Goal: Task Accomplishment & Management: Use online tool/utility

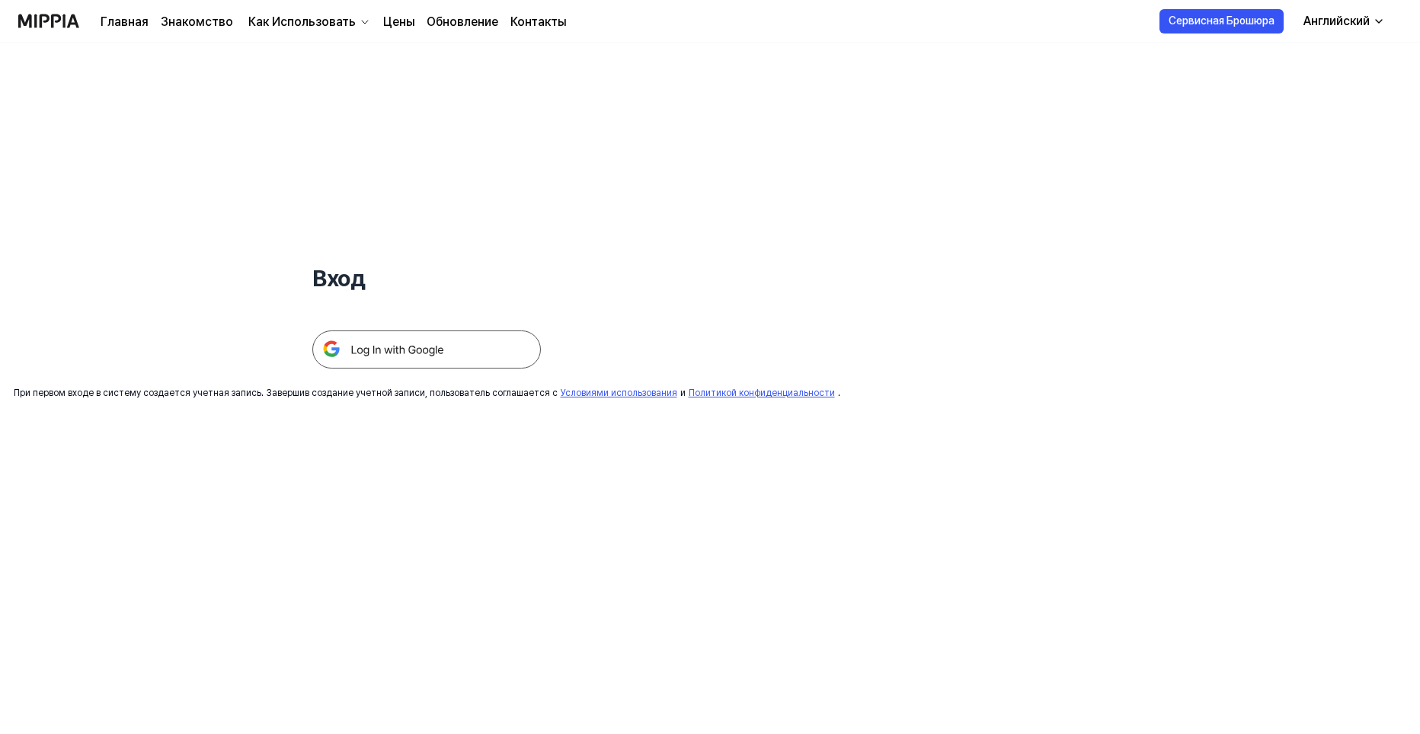
click at [442, 350] on img at bounding box center [426, 350] width 229 height 38
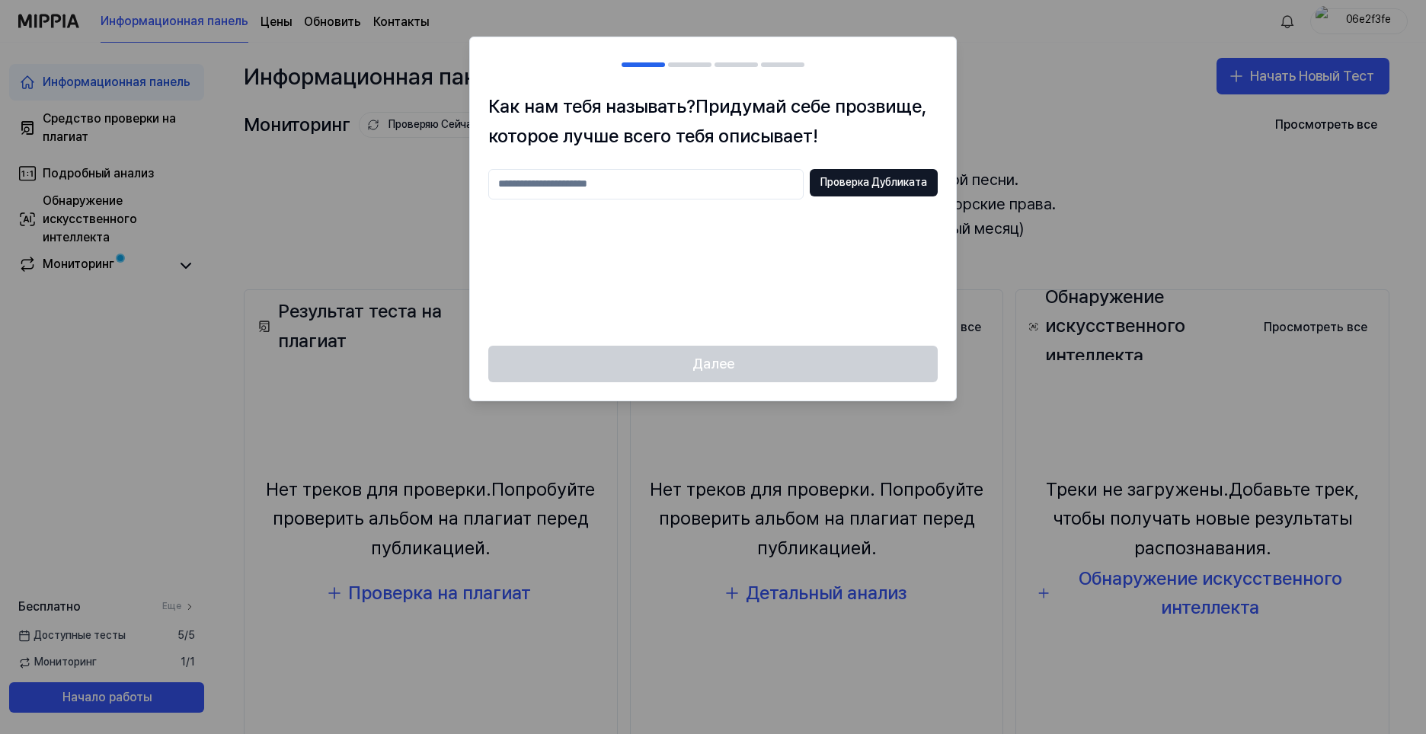
click at [659, 187] on input "text" at bounding box center [645, 184] width 315 height 30
type input "*******"
click at [856, 187] on ya-tr-span "Проверка Дубликата" at bounding box center [873, 182] width 107 height 15
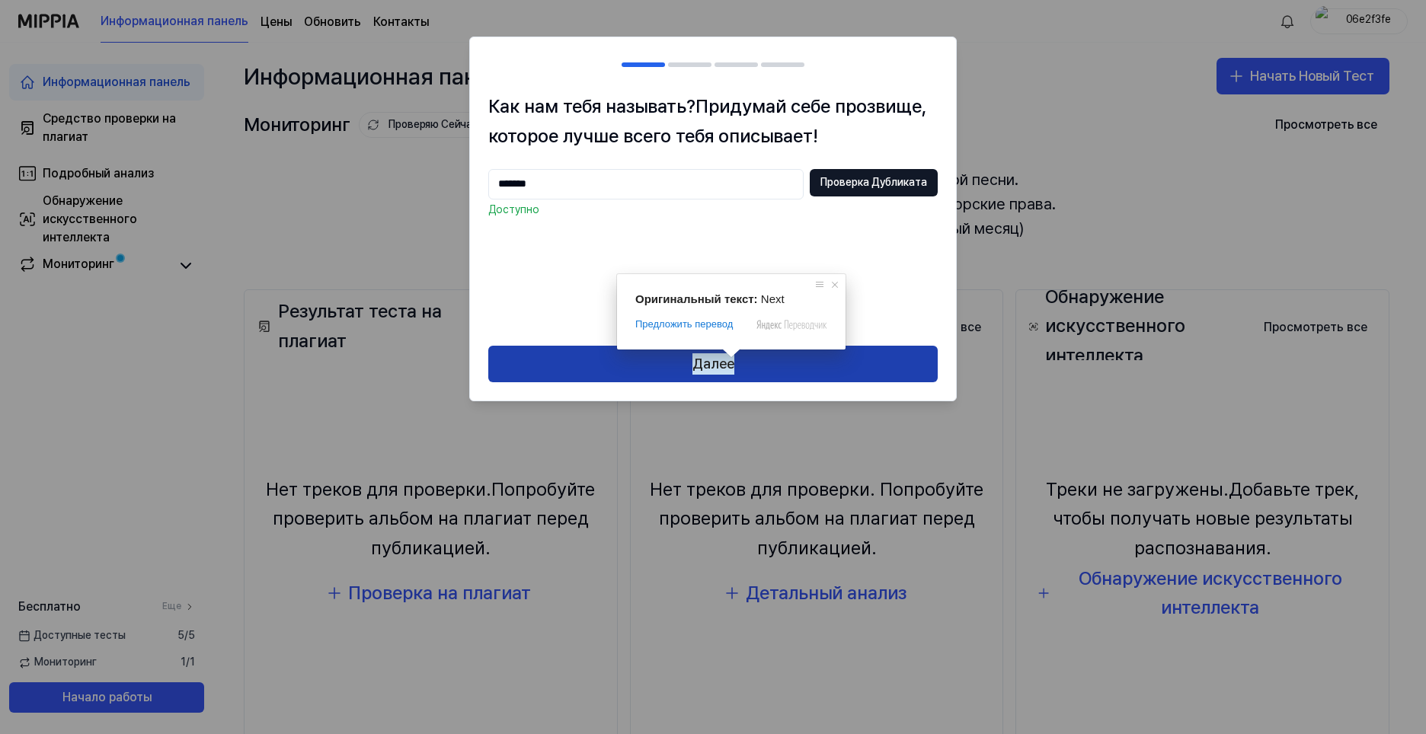
click at [731, 365] on ya-tr-span "Далее" at bounding box center [713, 364] width 42 height 22
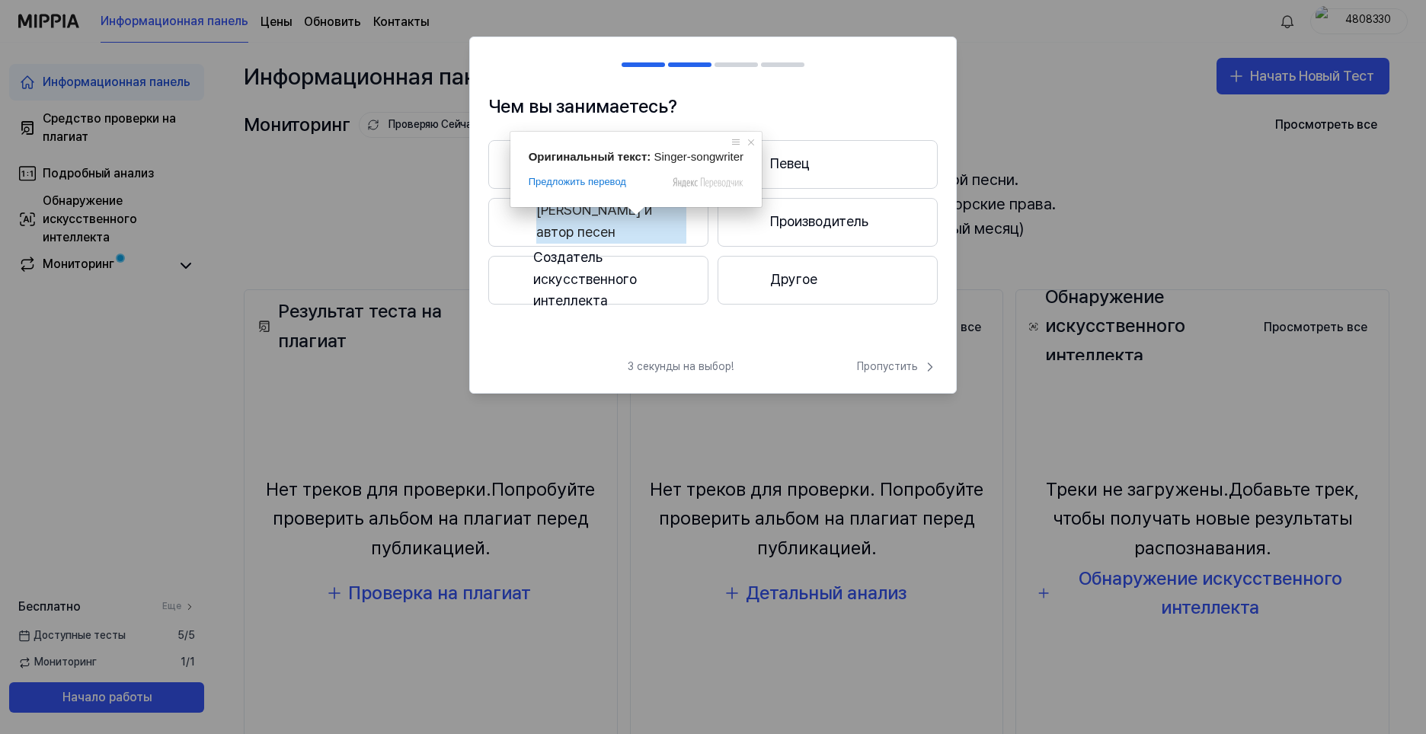
click at [632, 220] on ya-tr-span "[PERSON_NAME] и автор песен" at bounding box center [611, 222] width 150 height 44
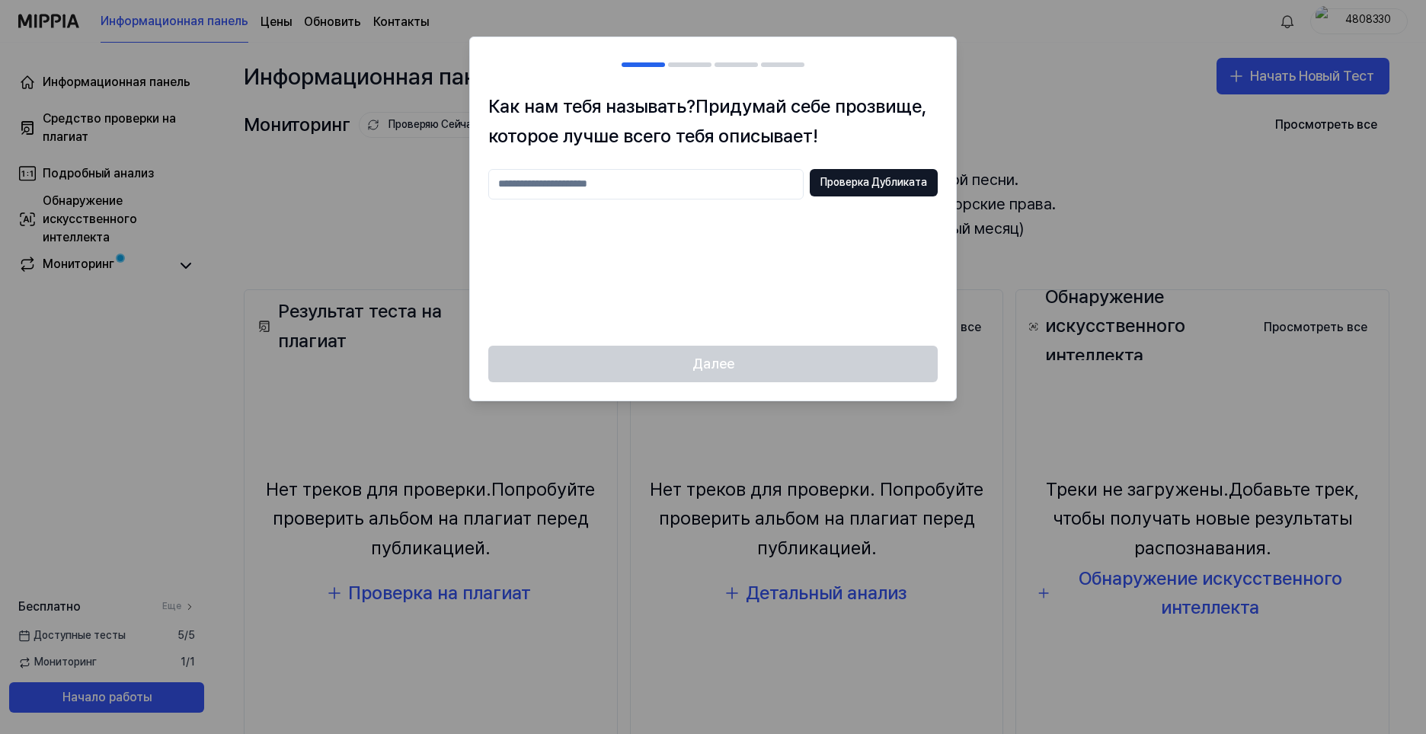
click at [552, 185] on input "text" at bounding box center [645, 184] width 315 height 30
click at [861, 179] on ya-tr-span "Проверка Дубликата" at bounding box center [873, 182] width 107 height 15
click at [597, 190] on input "*******" at bounding box center [645, 184] width 315 height 30
type input "*"
click at [715, 367] on div "Далее" at bounding box center [713, 373] width 486 height 55
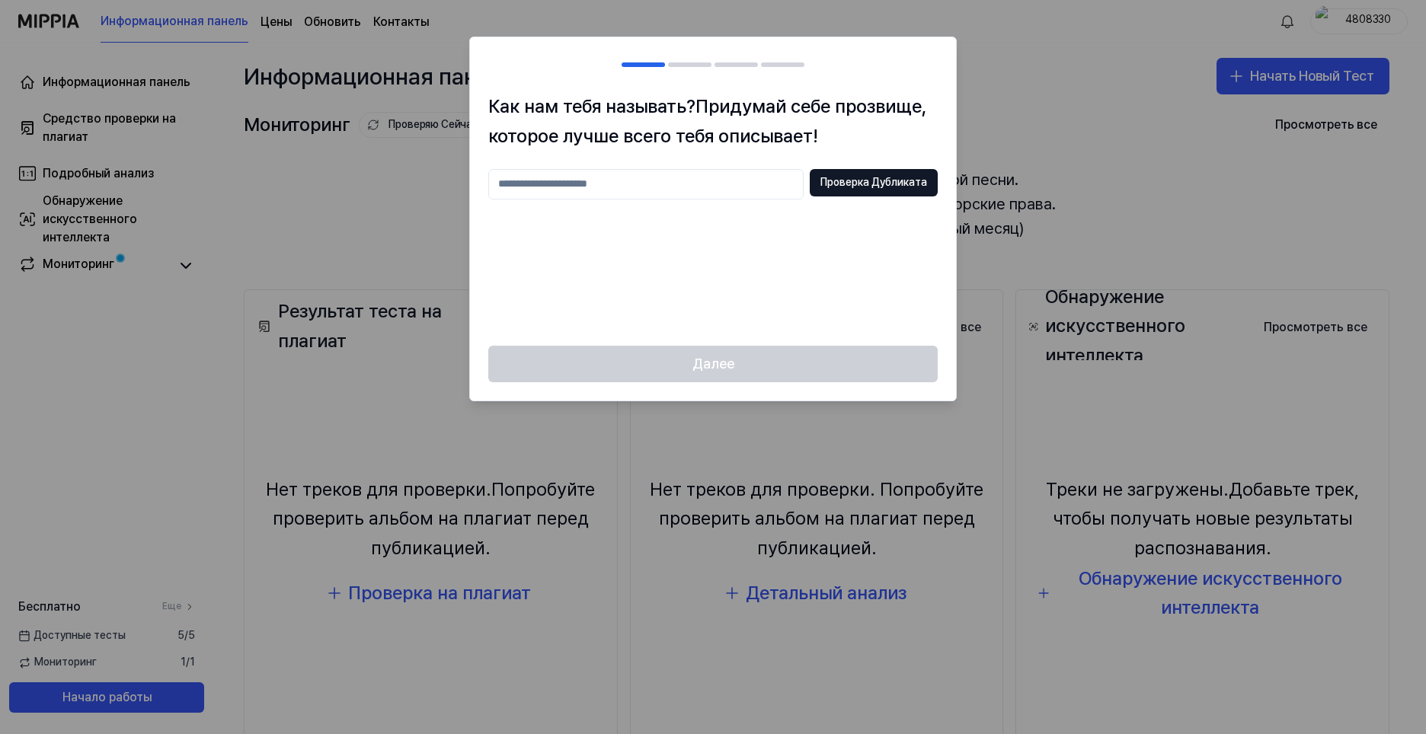
click at [697, 357] on div "Далее" at bounding box center [713, 373] width 486 height 55
click at [677, 183] on input "text" at bounding box center [645, 184] width 315 height 30
click at [1363, 22] on div at bounding box center [713, 367] width 1426 height 734
click at [1382, 21] on div at bounding box center [713, 367] width 1426 height 734
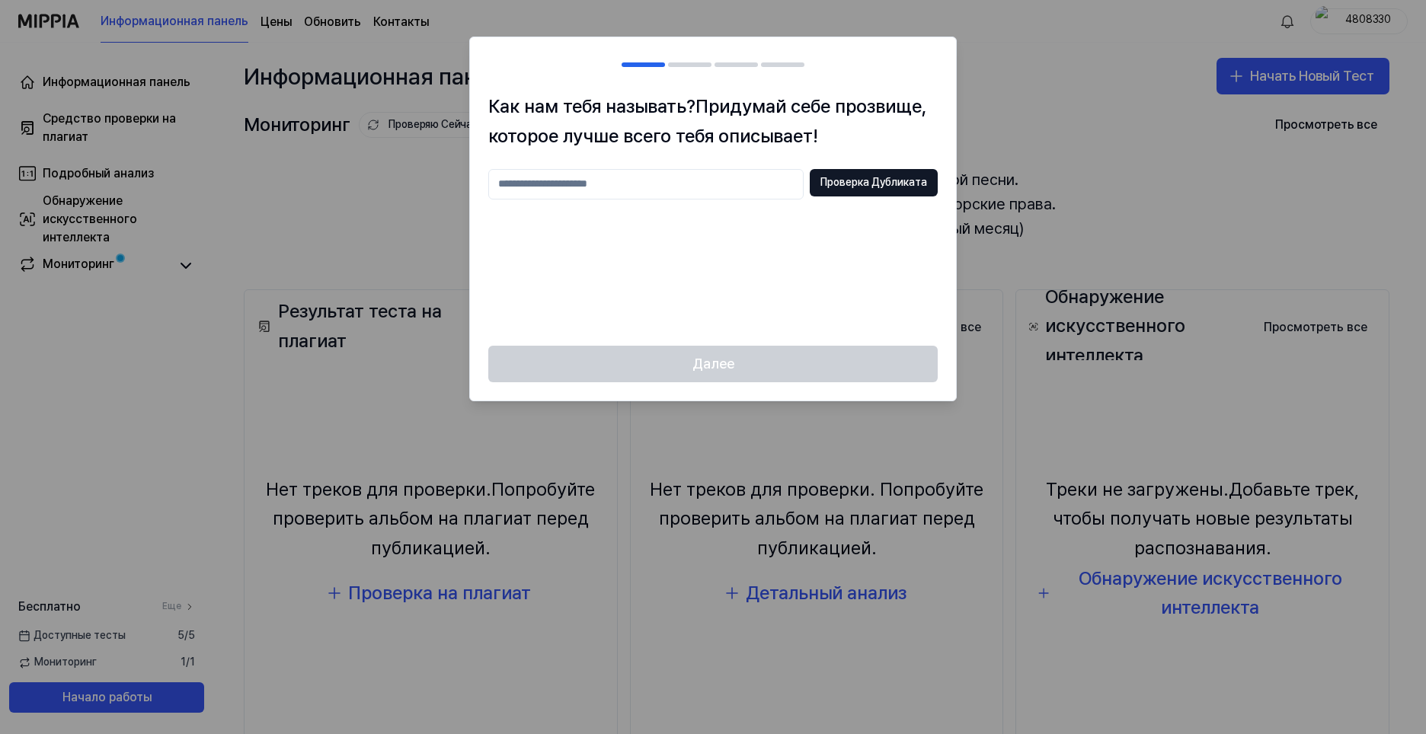
click at [648, 181] on input "text" at bounding box center [645, 184] width 315 height 30
click at [1281, 75] on div at bounding box center [713, 367] width 1426 height 734
click at [637, 357] on div "Далее" at bounding box center [713, 373] width 486 height 55
click at [580, 183] on input "text" at bounding box center [645, 184] width 315 height 30
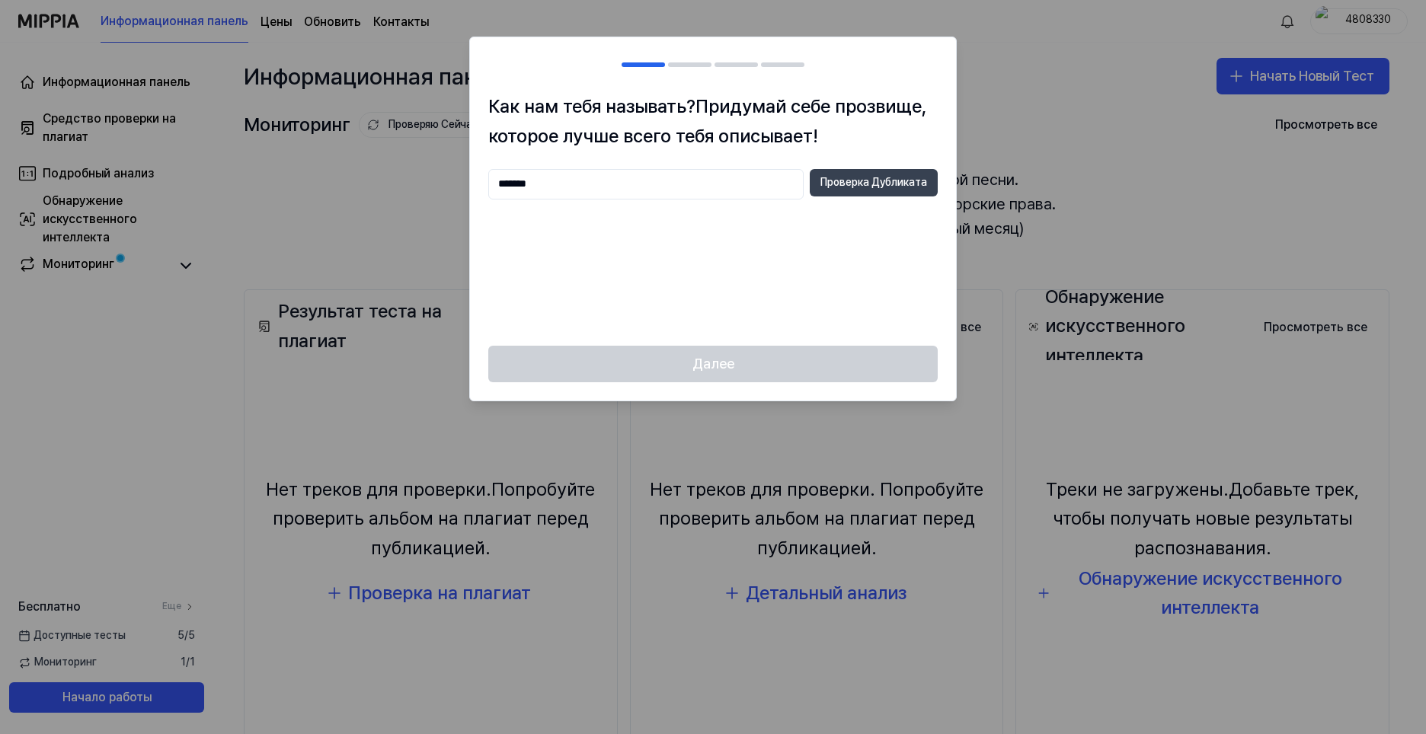
click at [885, 182] on ya-tr-span "Проверка Дубликата" at bounding box center [873, 182] width 107 height 15
click at [617, 188] on input "*******" at bounding box center [645, 184] width 315 height 30
type input "*"
type input "*******"
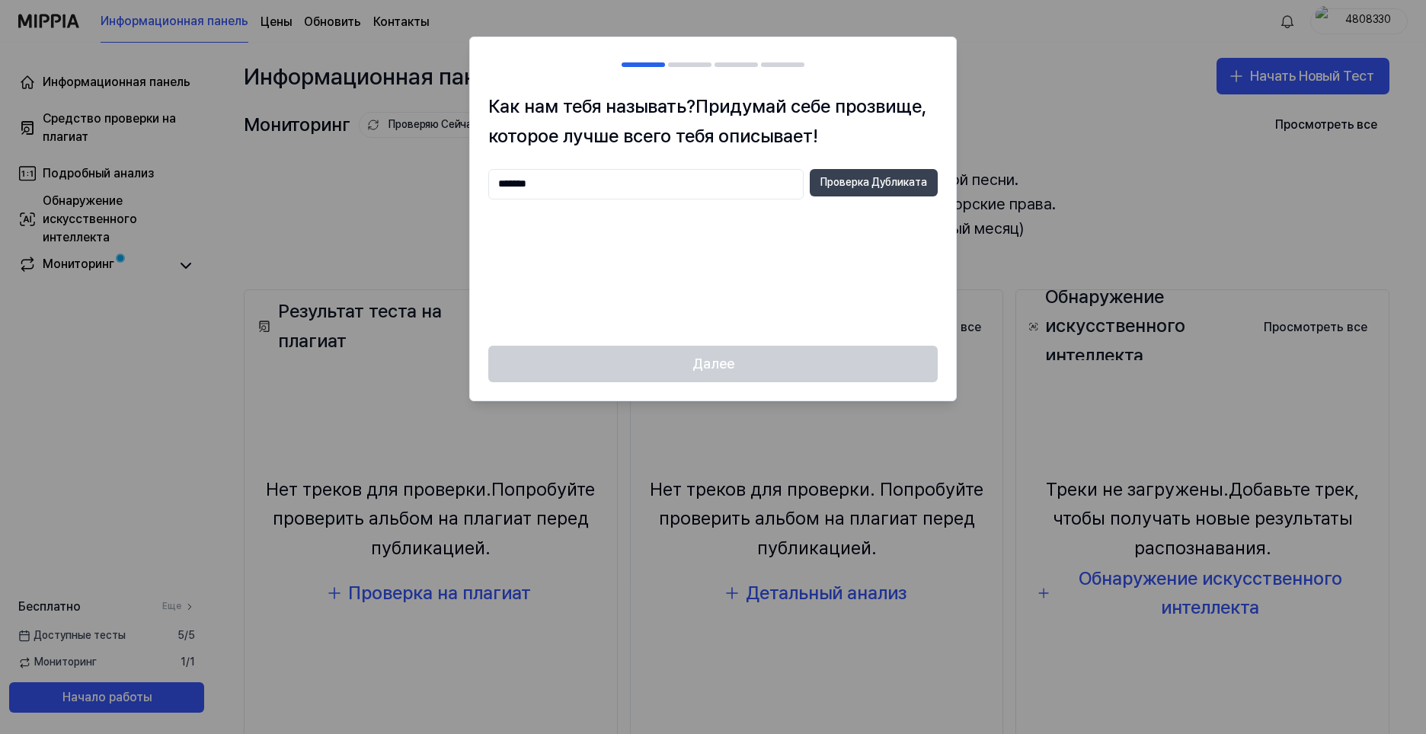
click at [843, 184] on ya-tr-span "Проверка Дубликата" at bounding box center [873, 182] width 107 height 15
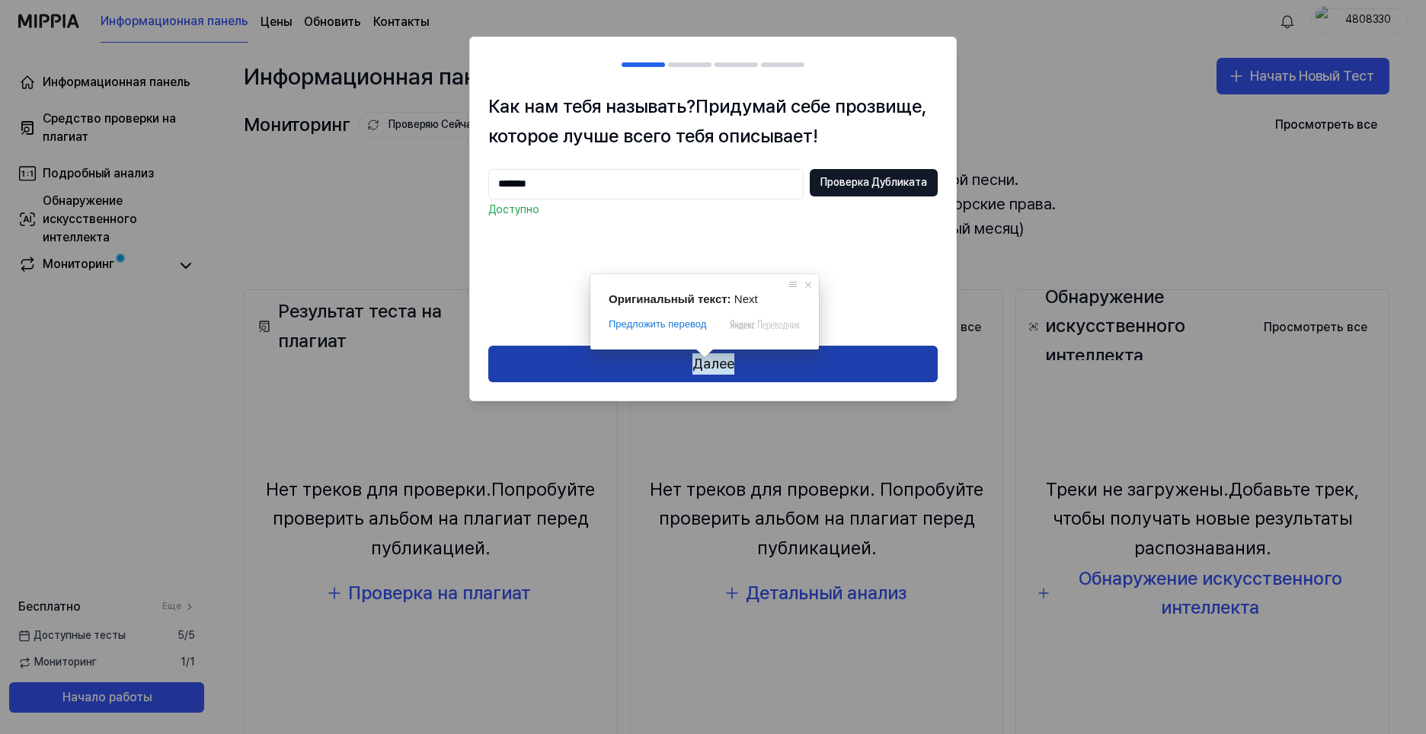
click at [709, 364] on ya-tr-span "Далее" at bounding box center [713, 364] width 42 height 22
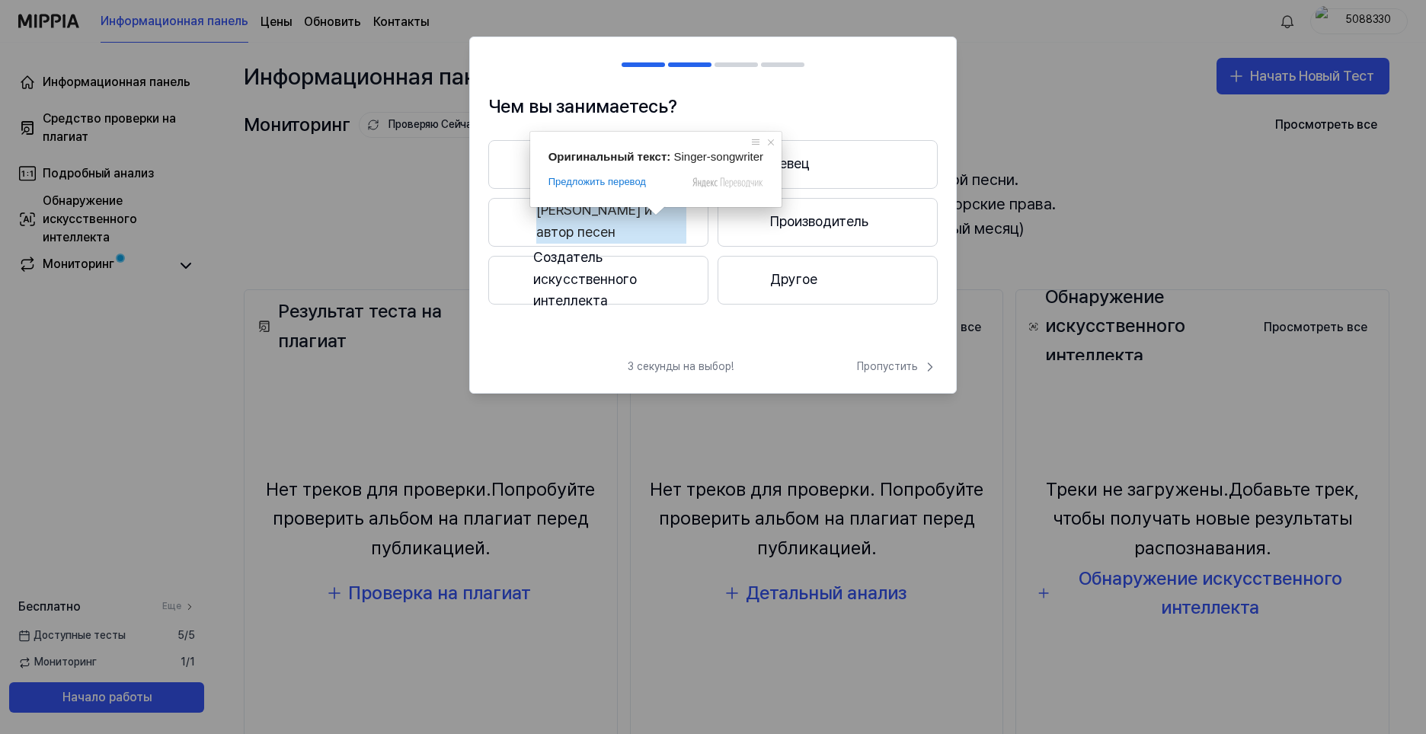
click at [624, 223] on ya-tr-span "[PERSON_NAME] и автор песен" at bounding box center [611, 222] width 150 height 44
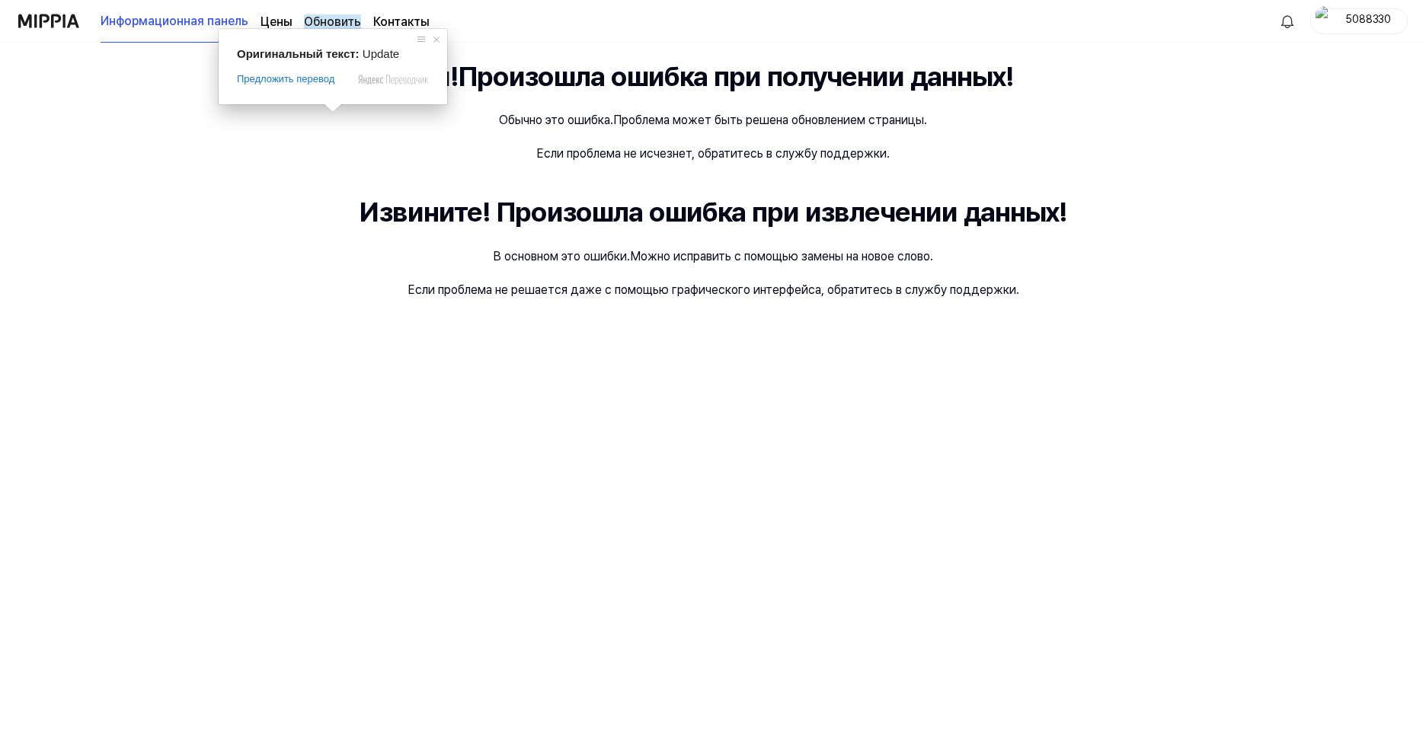
click at [328, 18] on ya-tr-span "Обновить" at bounding box center [332, 21] width 57 height 14
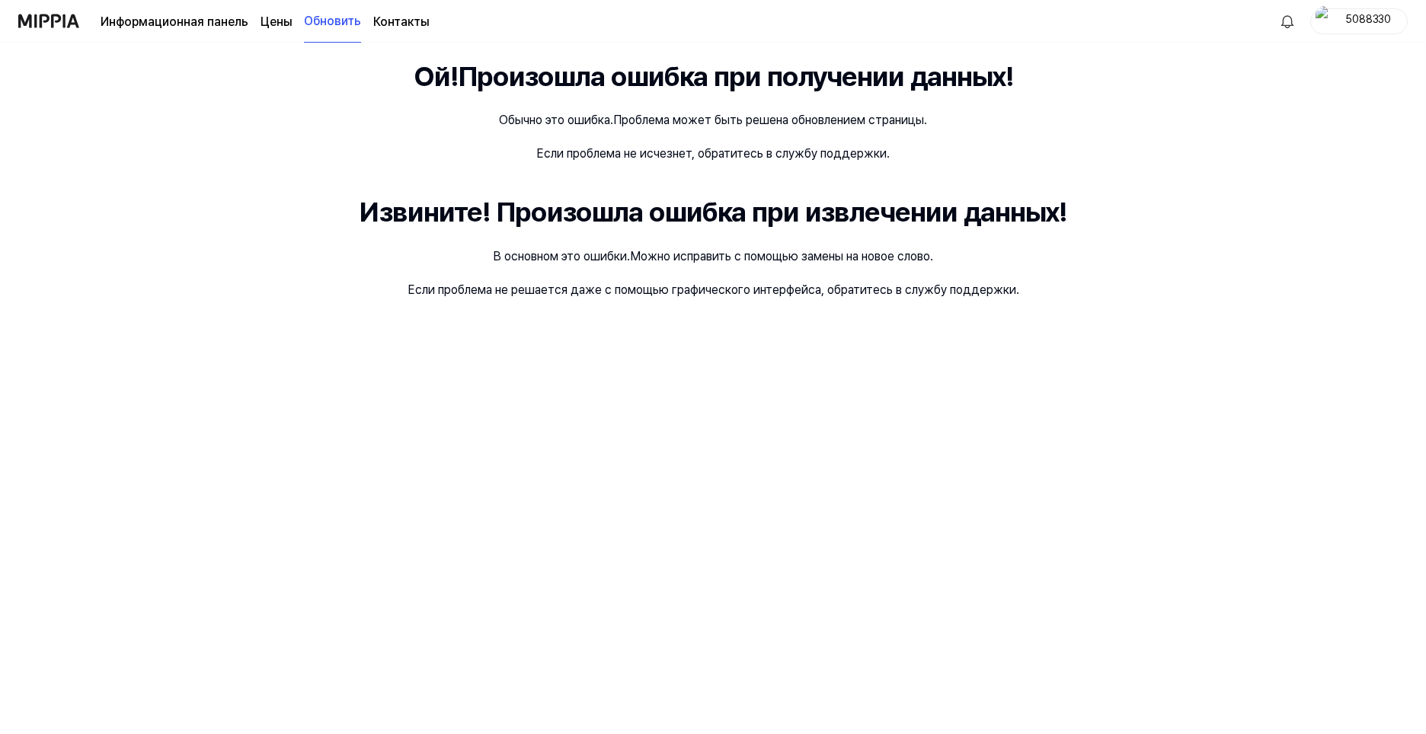
click at [333, 21] on ya-tr-span "Обновить" at bounding box center [332, 21] width 57 height 18
click at [327, 23] on ya-tr-span "Обновить" at bounding box center [332, 21] width 57 height 18
click at [240, 24] on ya-tr-span "Информационная панель" at bounding box center [175, 21] width 148 height 14
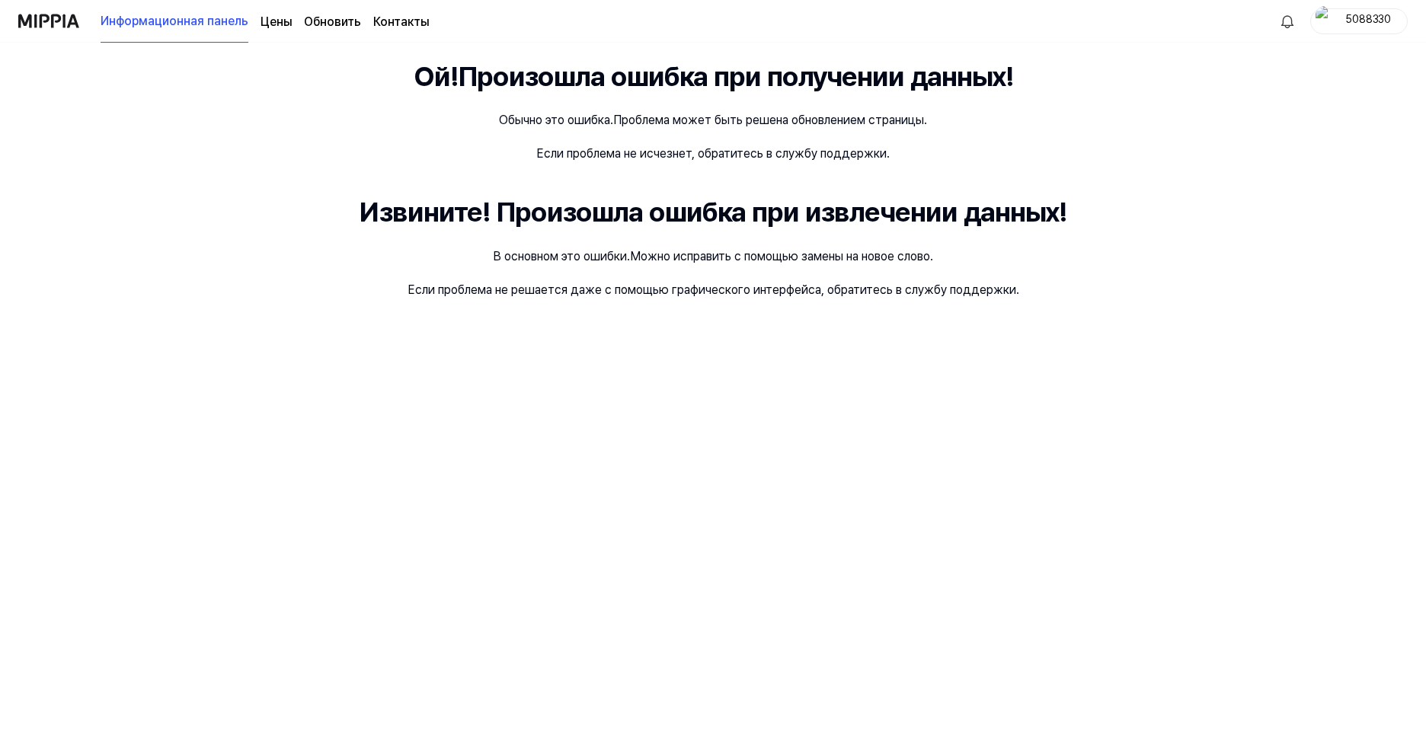
click at [211, 26] on ya-tr-span "Информационная панель" at bounding box center [175, 21] width 148 height 18
click at [332, 22] on ya-tr-span "Обновить" at bounding box center [332, 21] width 57 height 14
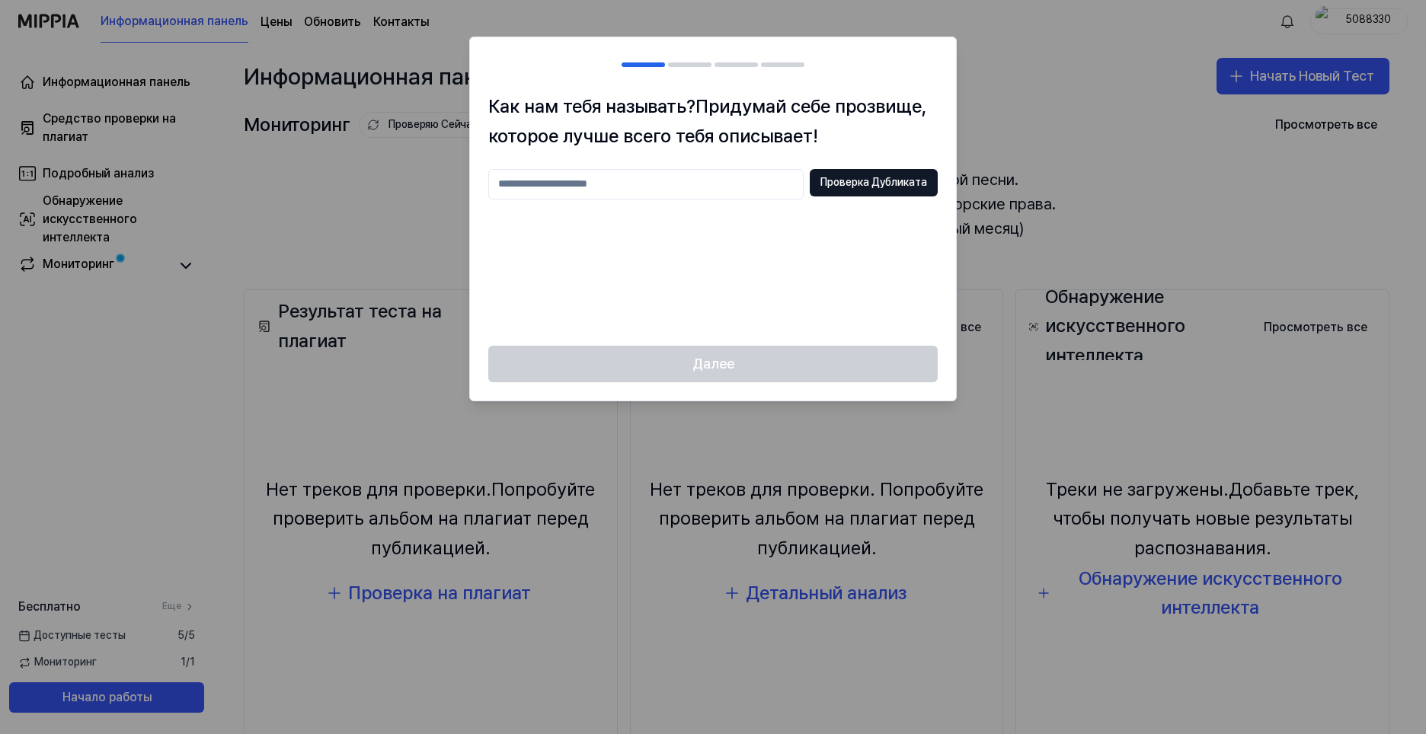
click at [598, 197] on input "text" at bounding box center [645, 184] width 315 height 30
click at [516, 187] on input "********" at bounding box center [645, 184] width 315 height 30
type input "*******"
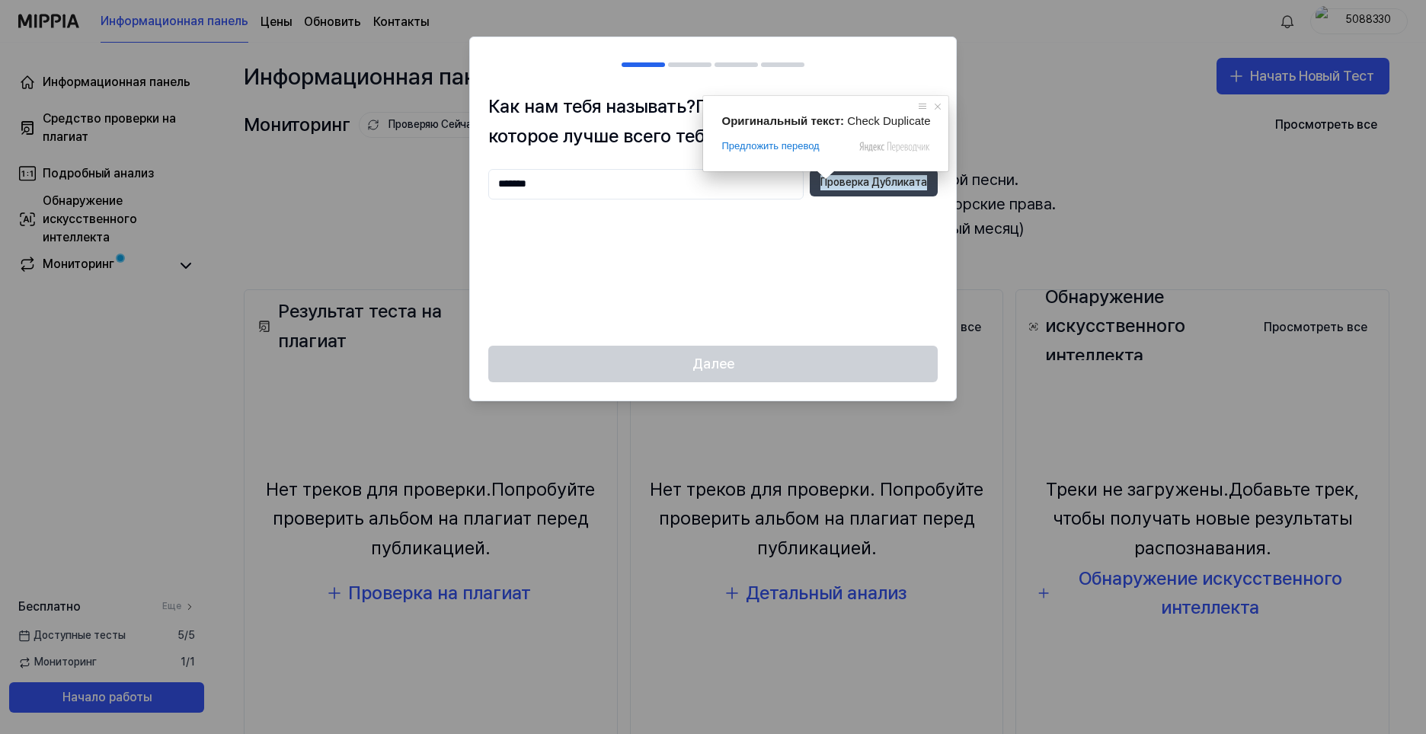
click at [863, 189] on ya-tr-span "Проверка Дубликата" at bounding box center [873, 182] width 107 height 15
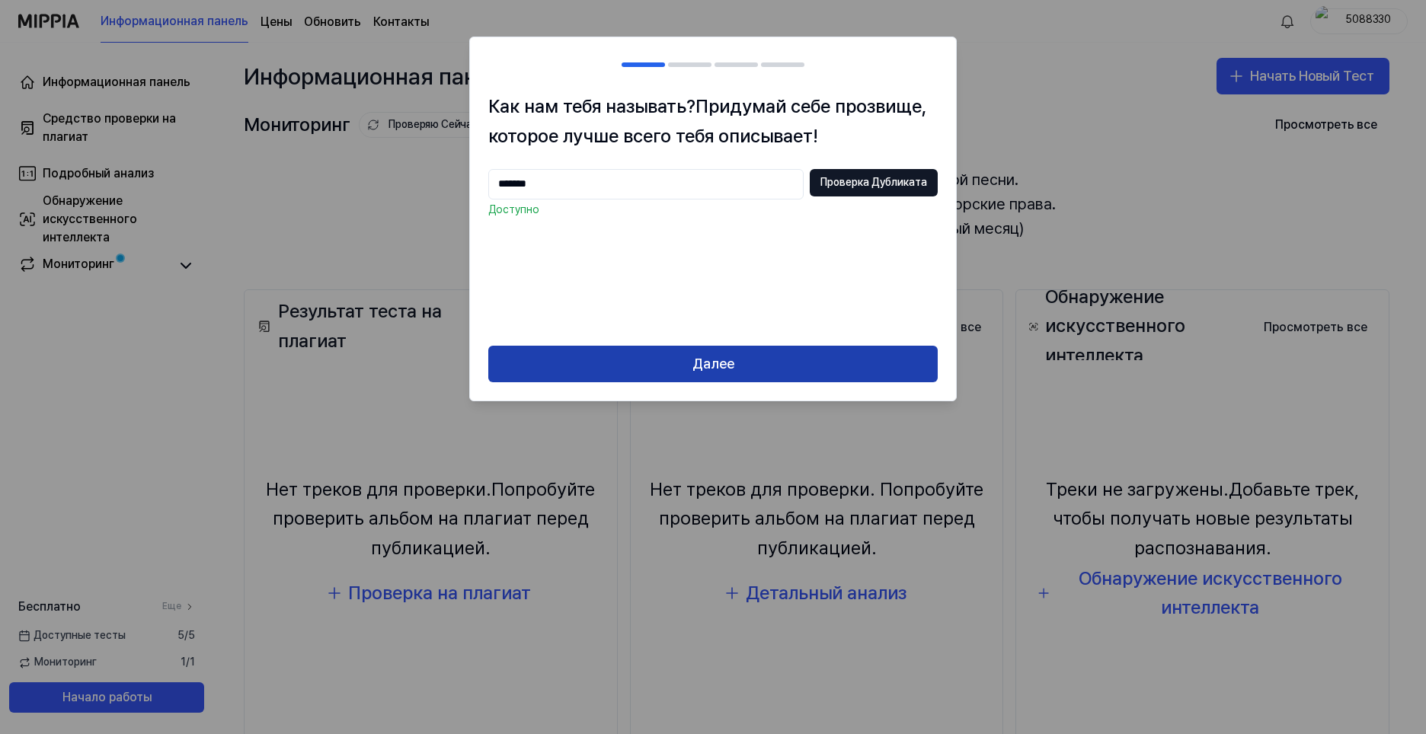
click at [741, 366] on button "Далее" at bounding box center [712, 364] width 449 height 37
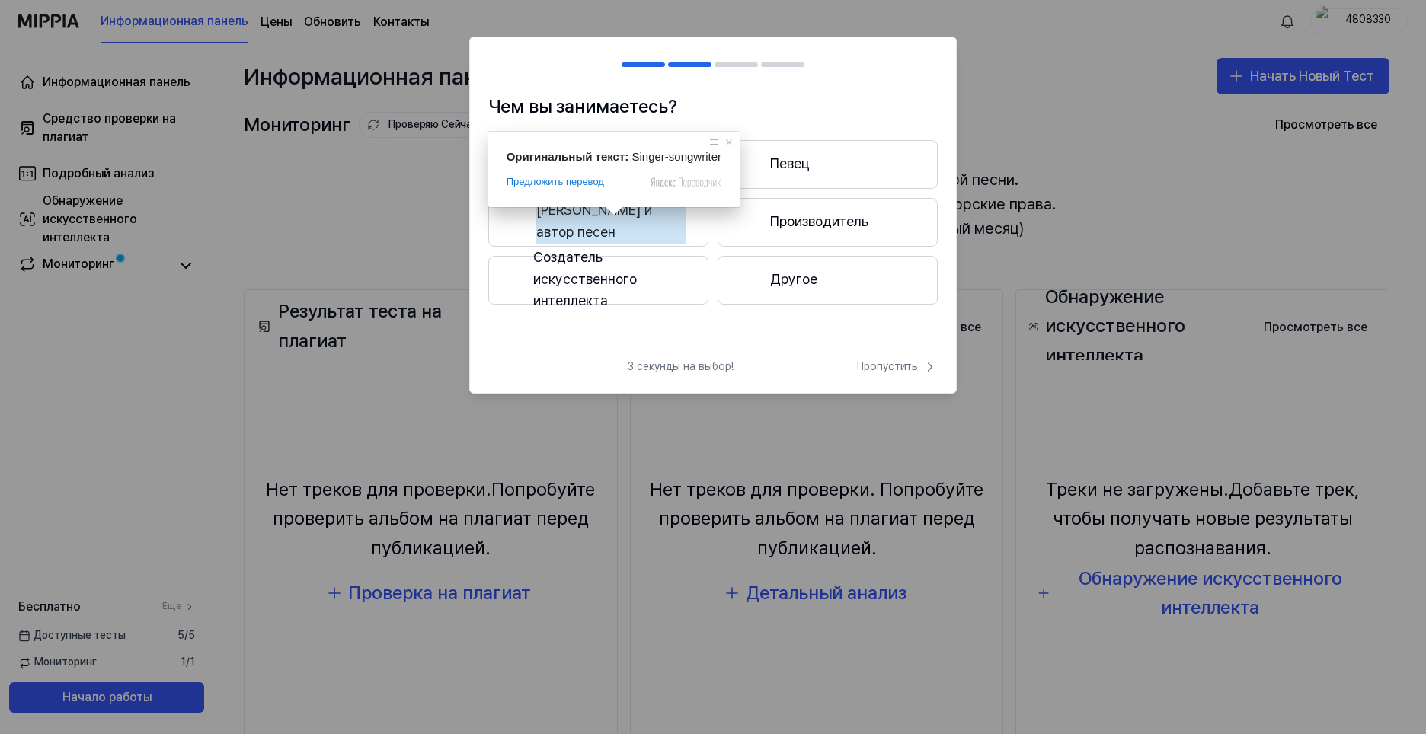
click at [602, 219] on ya-tr-span "[PERSON_NAME] и автор песен" at bounding box center [611, 222] width 150 height 44
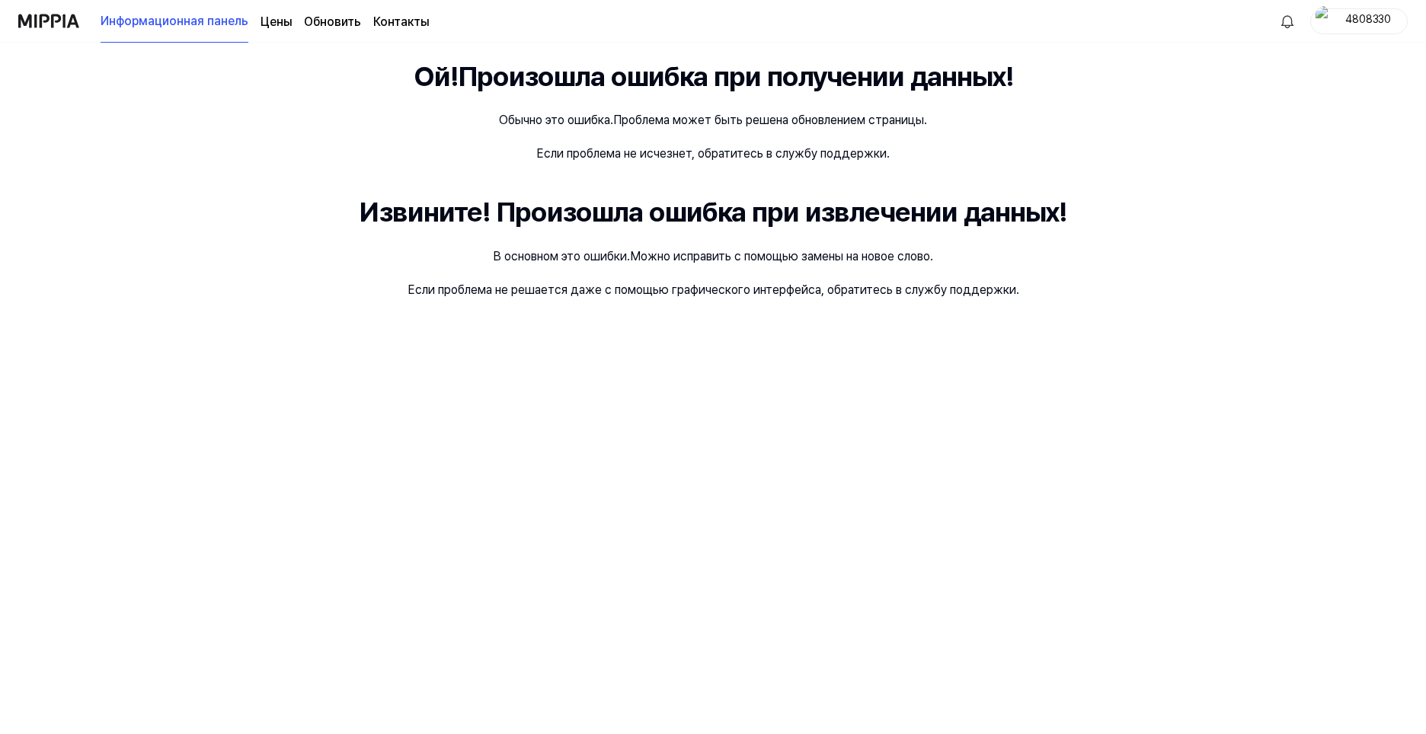
click at [342, 25] on ya-tr-span "Обновить" at bounding box center [332, 21] width 57 height 14
click at [328, 22] on ya-tr-span "Обновить" at bounding box center [332, 21] width 57 height 18
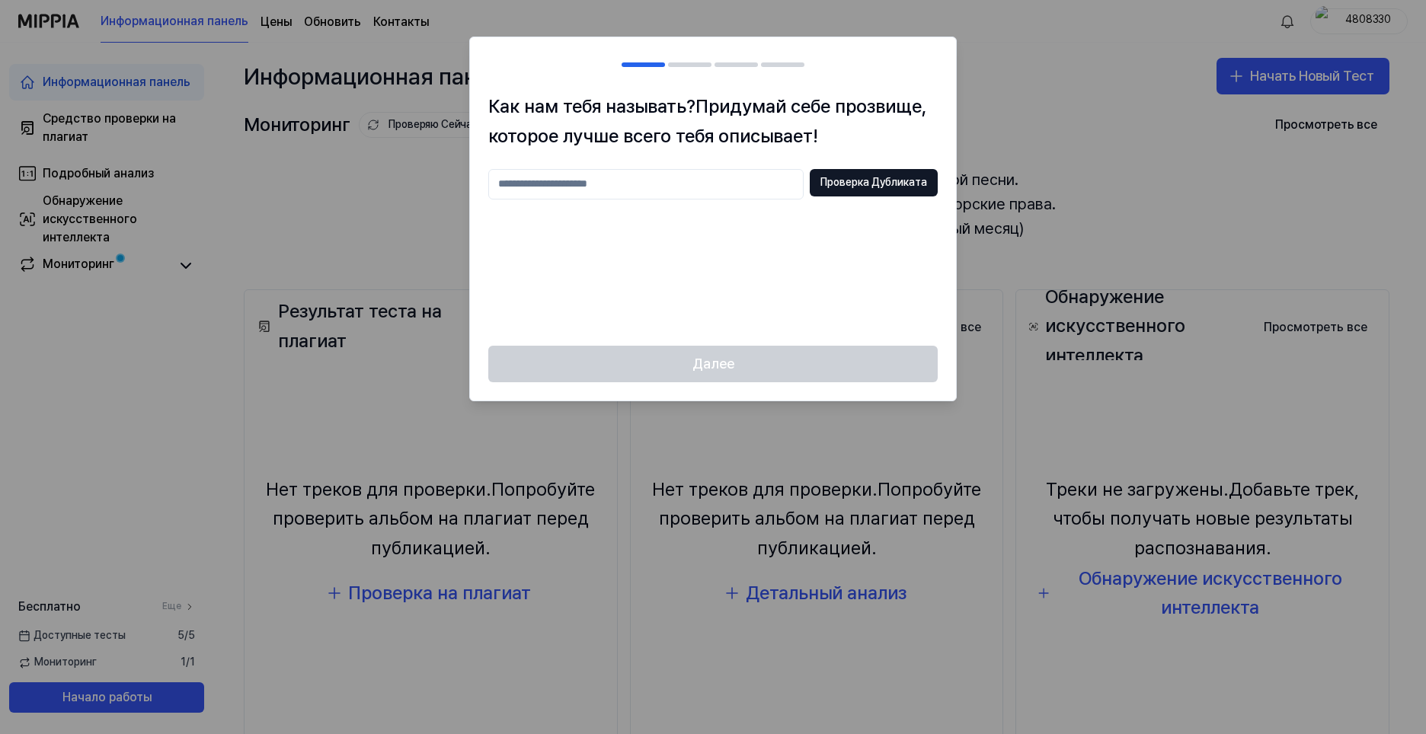
click at [603, 191] on input "text" at bounding box center [645, 184] width 315 height 30
type input "*******"
click at [820, 184] on button "Проверка Дубликата" at bounding box center [874, 182] width 128 height 27
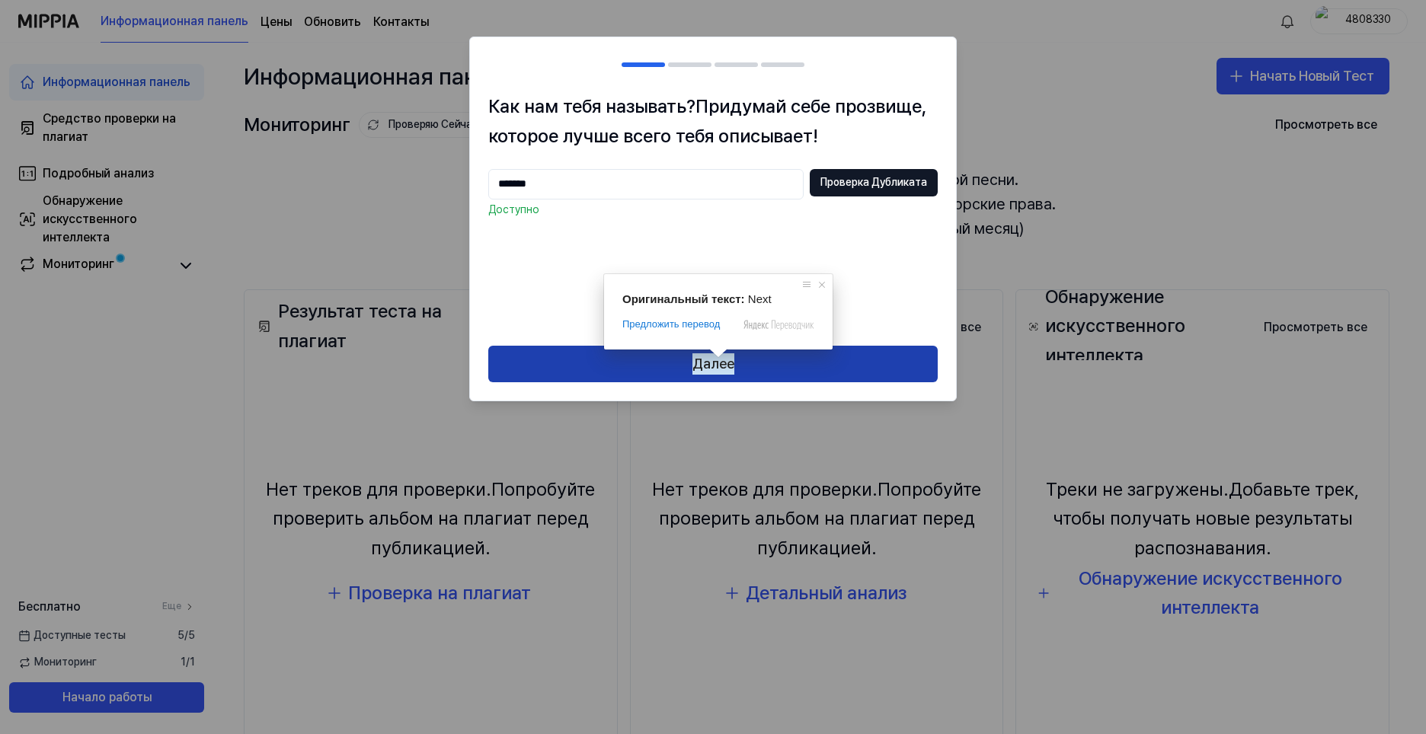
click at [718, 356] on ya-tr-span "Далее" at bounding box center [713, 364] width 42 height 22
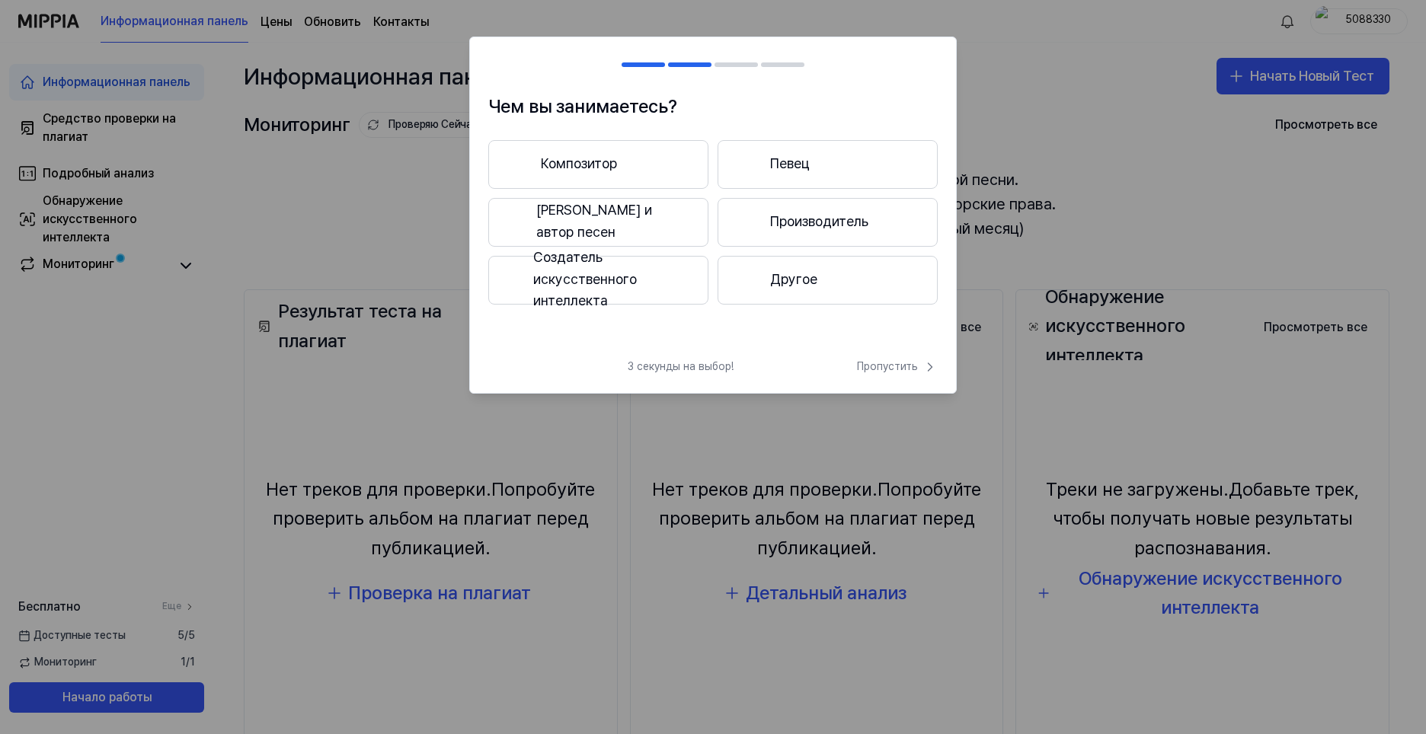
click at [577, 171] on ya-tr-span "Композитор" at bounding box center [579, 164] width 76 height 22
